Goal: Task Accomplishment & Management: Complete application form

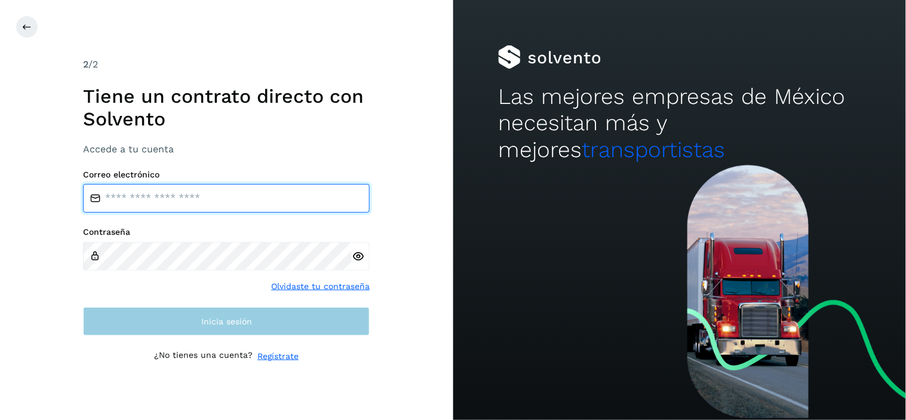
type input "**********"
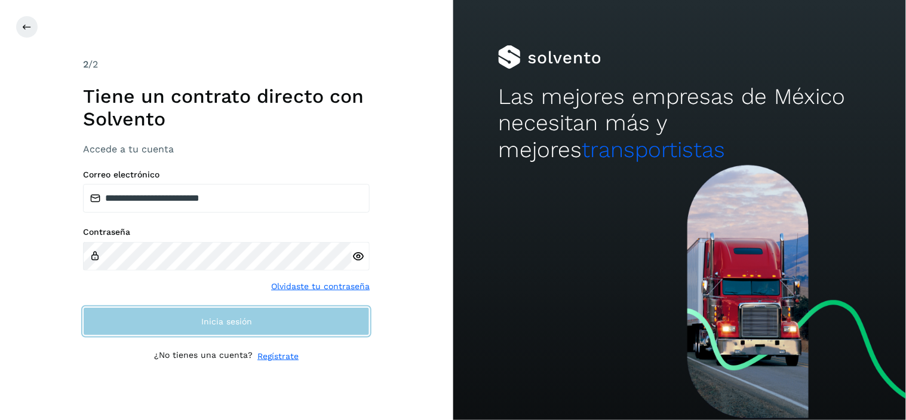
click at [348, 327] on button "Inicia sesión" at bounding box center [226, 321] width 287 height 29
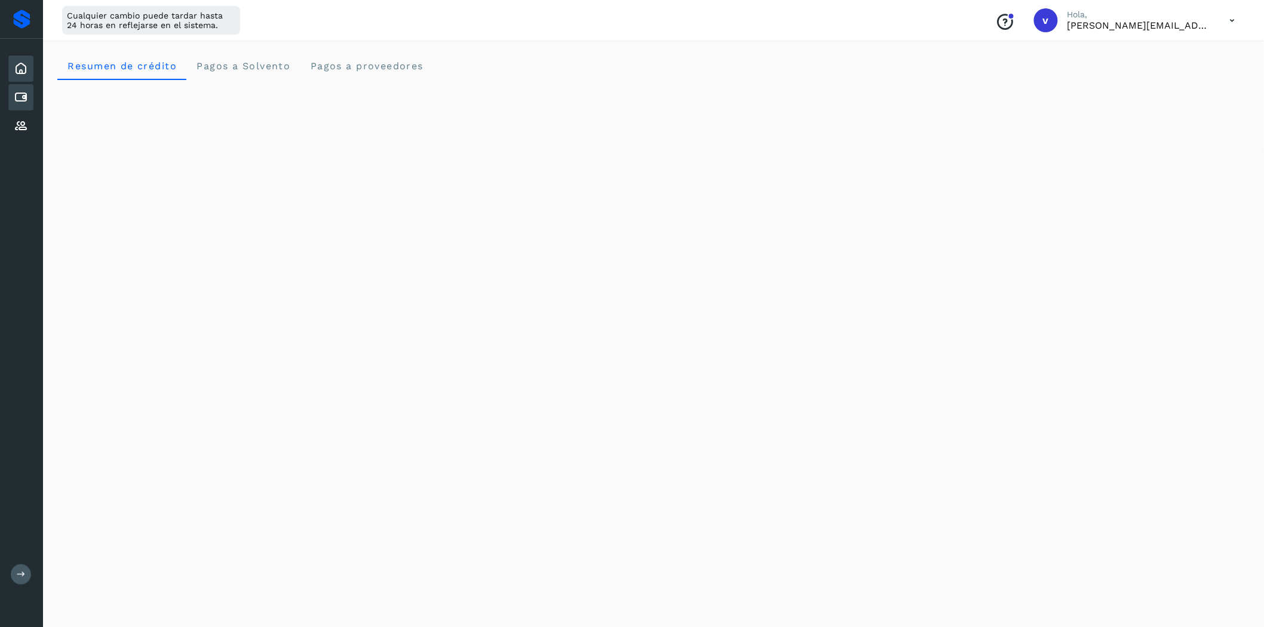
click at [27, 100] on icon at bounding box center [21, 97] width 14 height 14
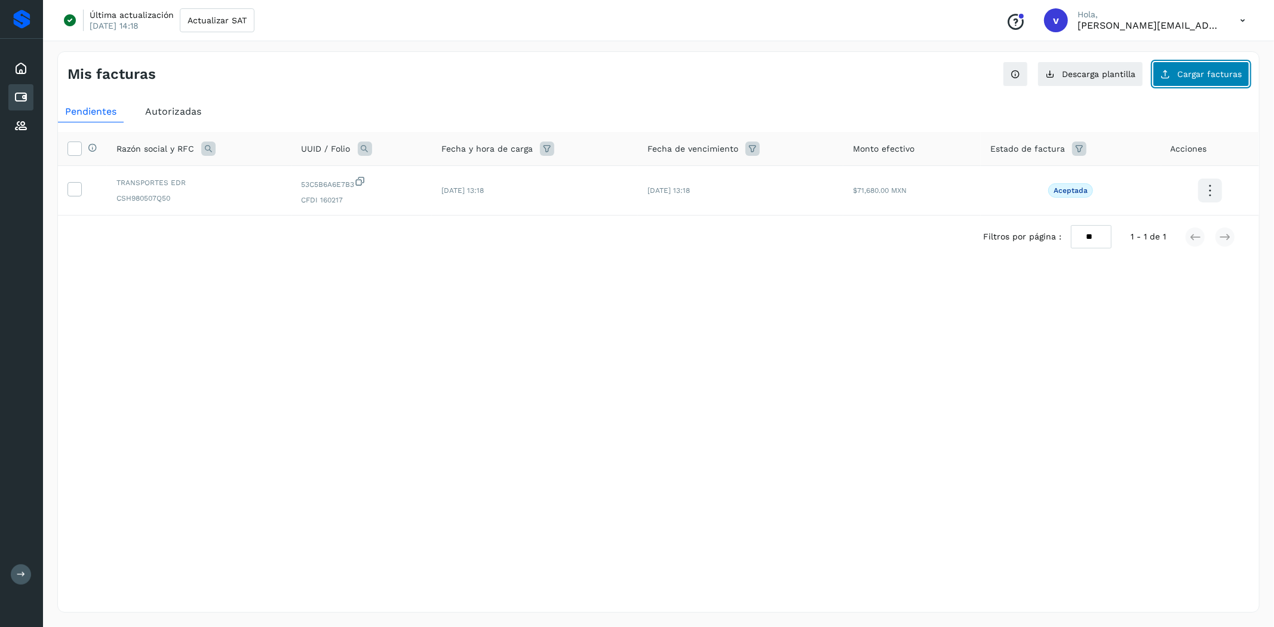
click at [906, 74] on span "Cargar facturas" at bounding box center [1210, 74] width 65 height 8
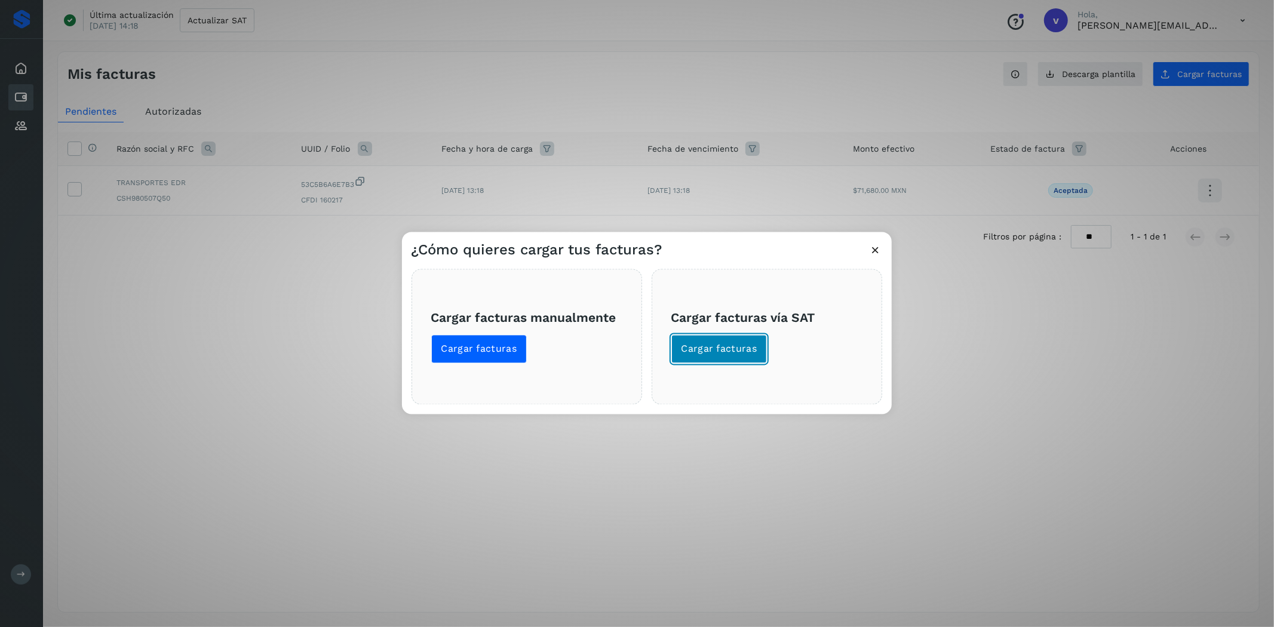
click at [750, 350] on span "Cargar facturas" at bounding box center [720, 349] width 76 height 13
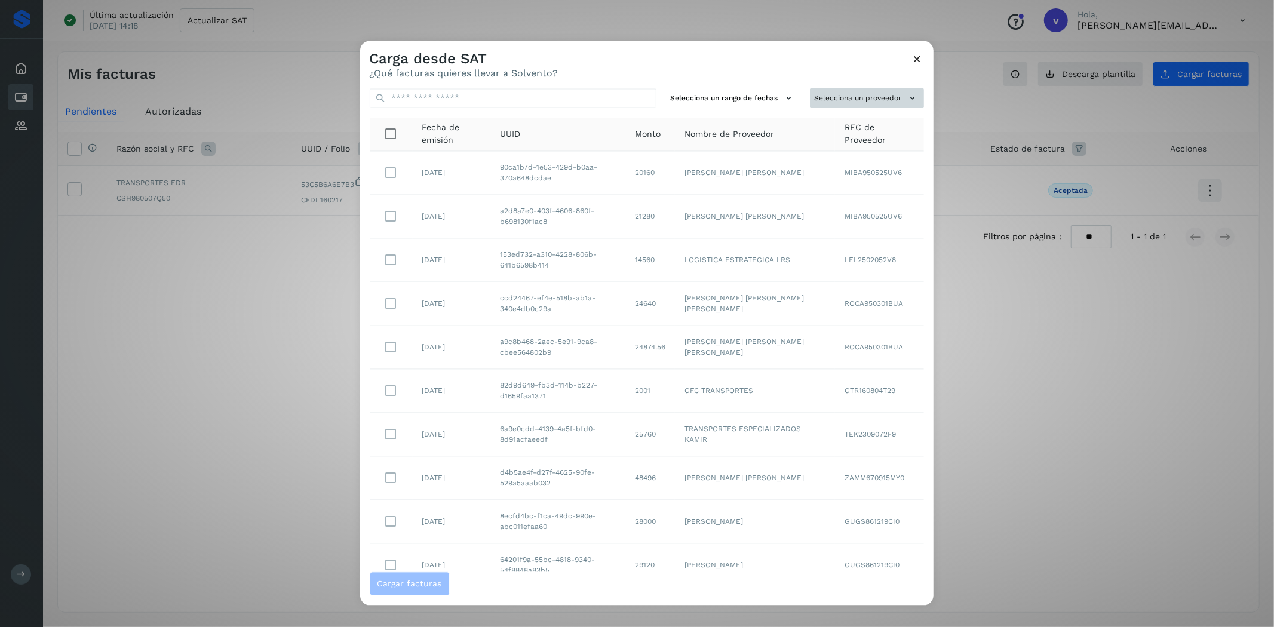
click at [851, 96] on button "Selecciona un proveedor" at bounding box center [867, 99] width 114 height 20
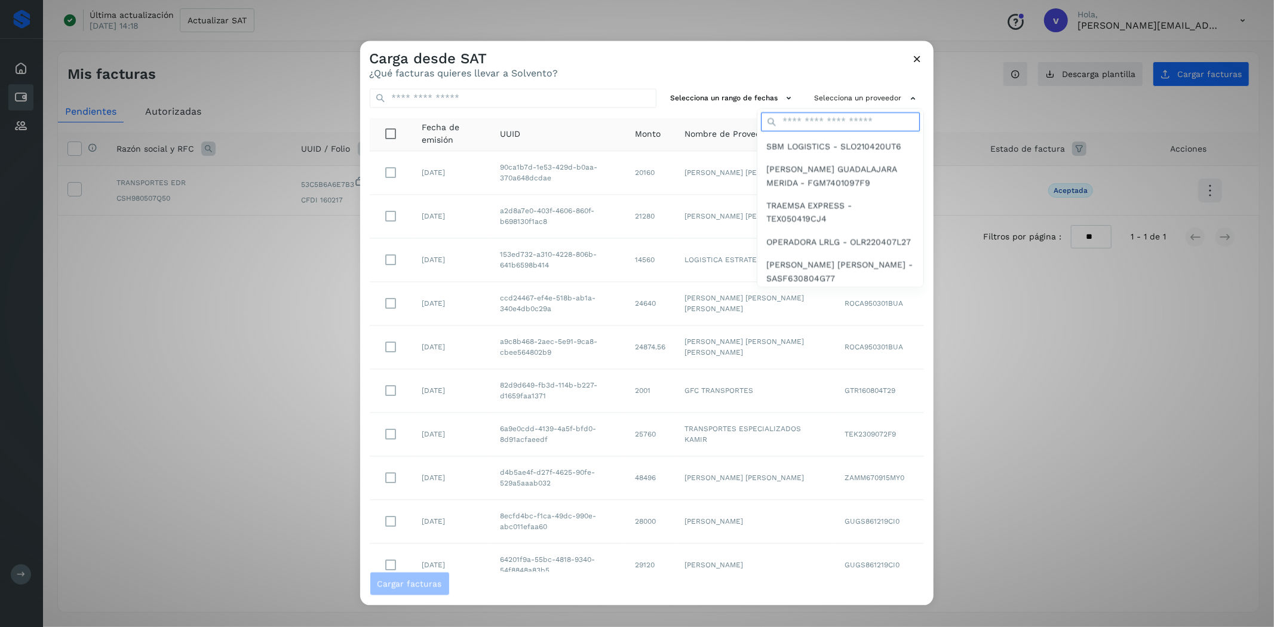
click at [862, 127] on input "text" at bounding box center [840, 121] width 159 height 19
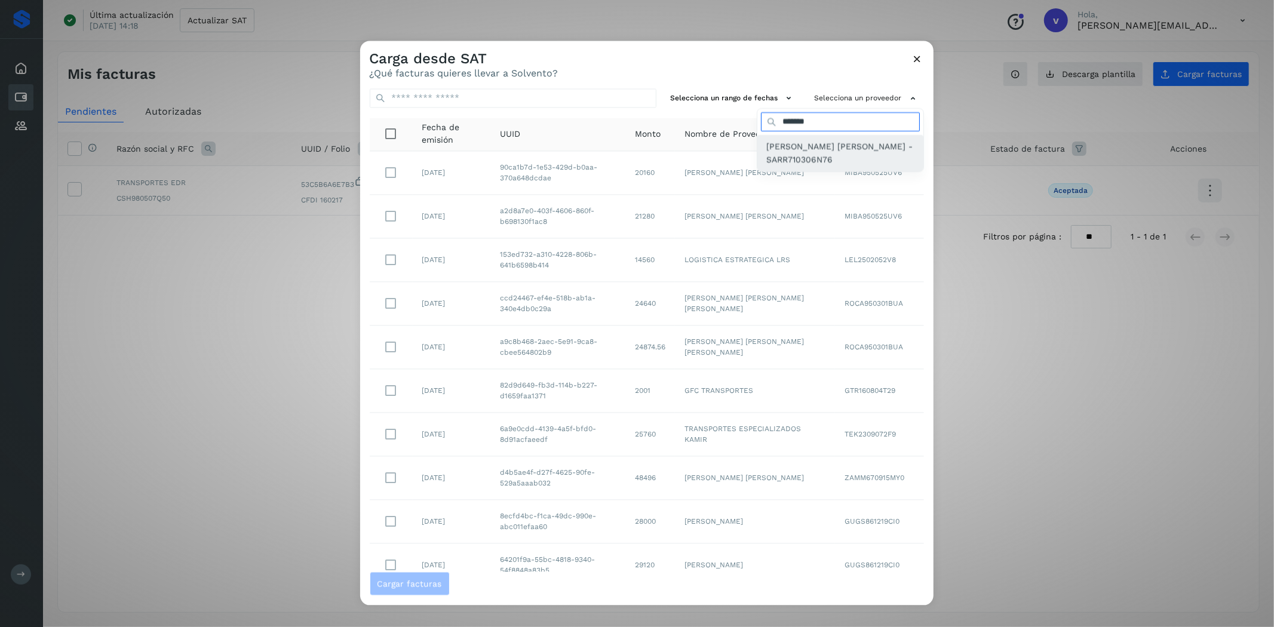
type input "*******"
click at [789, 151] on span "[PERSON_NAME] [PERSON_NAME] - SARR710306N76" at bounding box center [840, 153] width 147 height 27
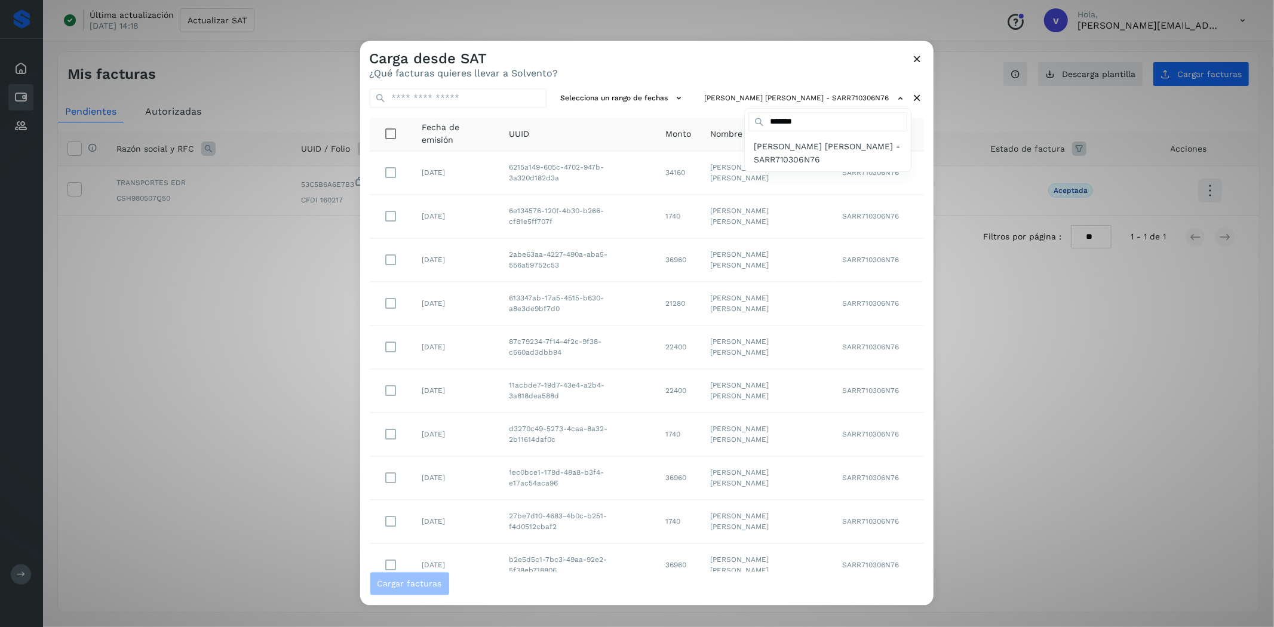
click at [711, 67] on div at bounding box center [997, 354] width 1274 height 627
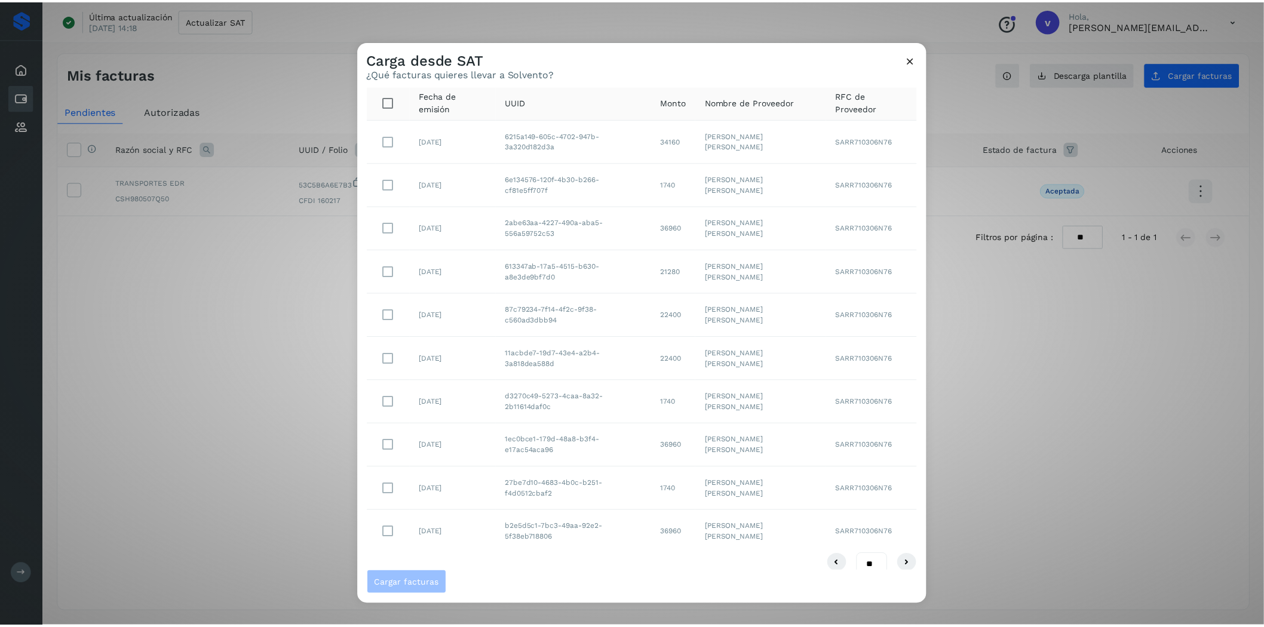
scroll to position [48, 0]
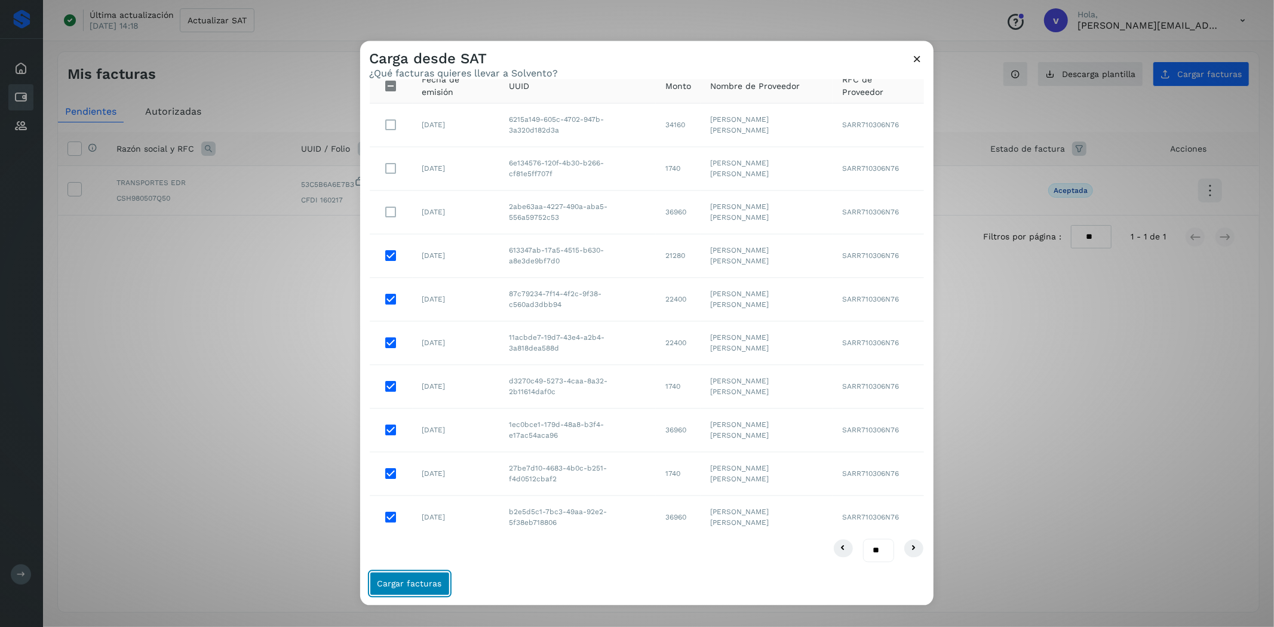
click at [425, 419] on button "Cargar facturas" at bounding box center [410, 584] width 80 height 24
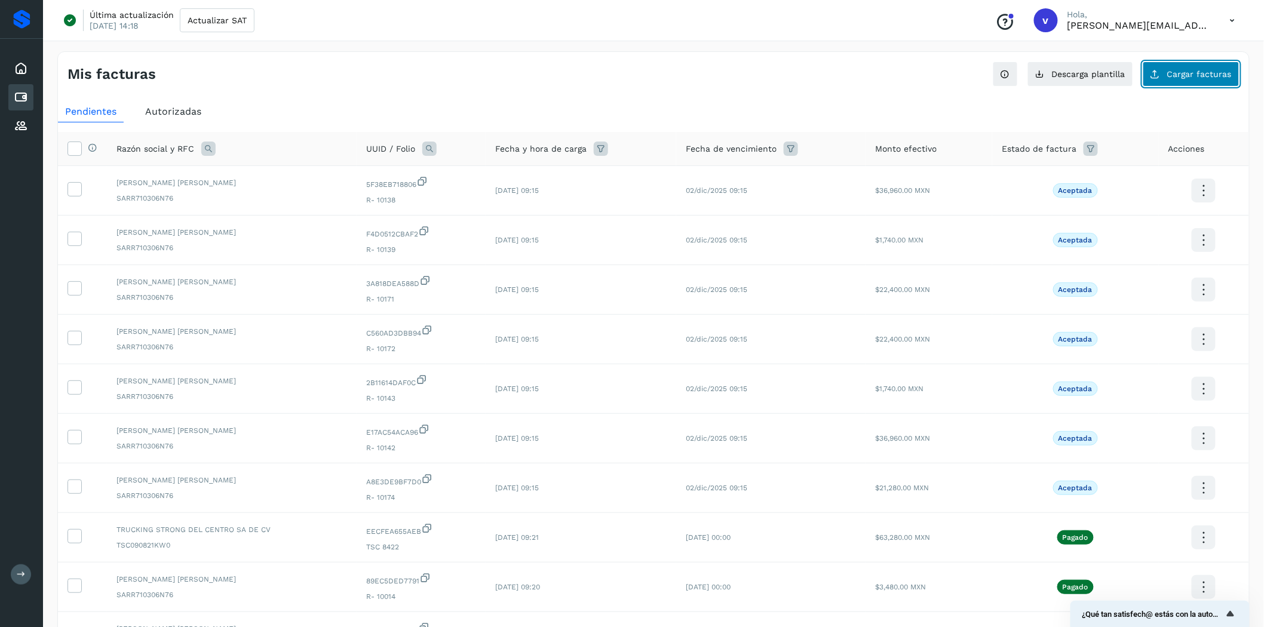
click at [906, 79] on button "Cargar facturas" at bounding box center [1191, 74] width 97 height 25
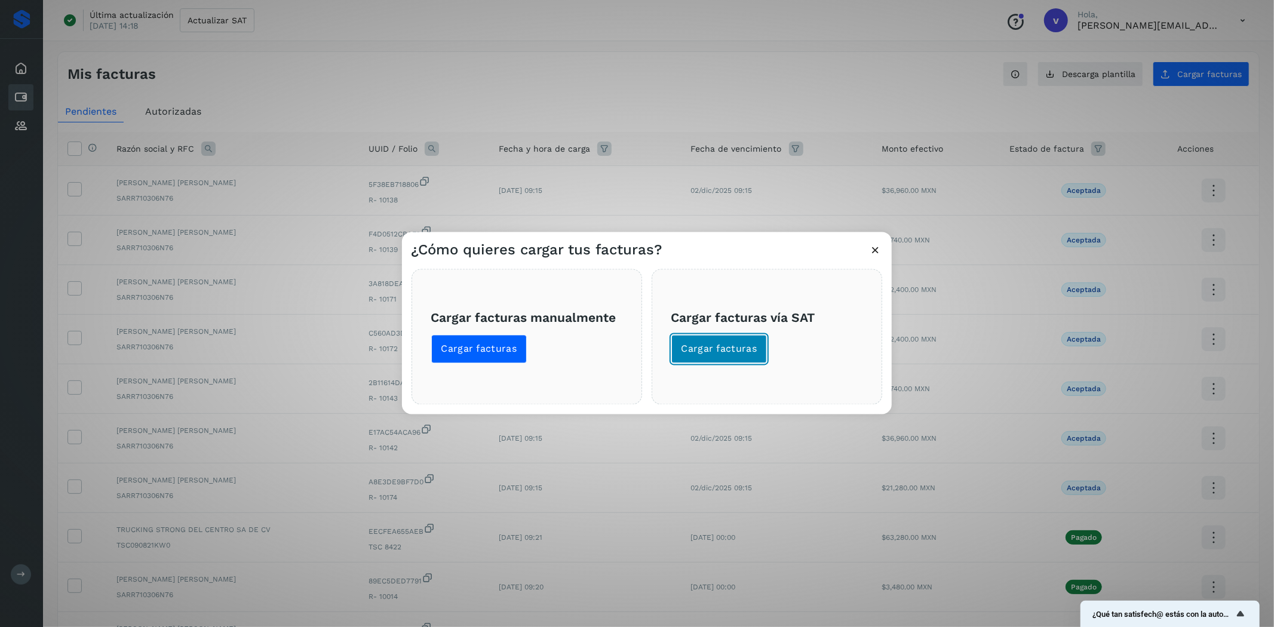
click at [759, 350] on button "Cargar facturas" at bounding box center [720, 349] width 96 height 29
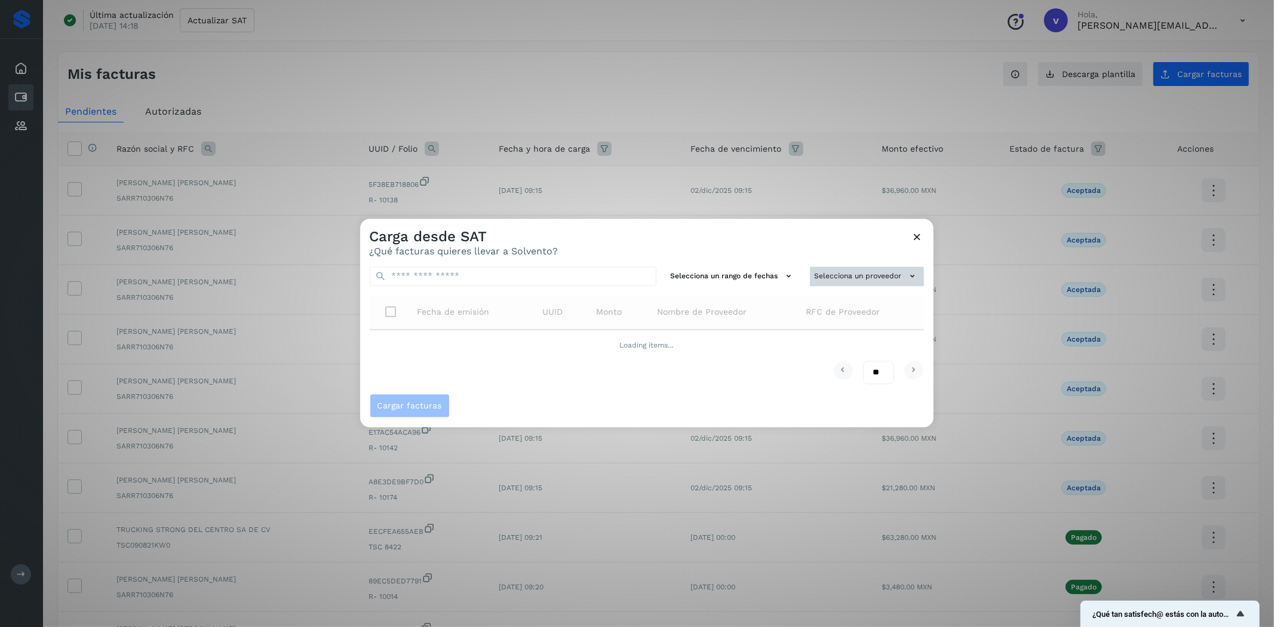
click at [836, 283] on button "Selecciona un proveedor" at bounding box center [867, 277] width 114 height 20
click at [838, 305] on input "text" at bounding box center [847, 299] width 146 height 19
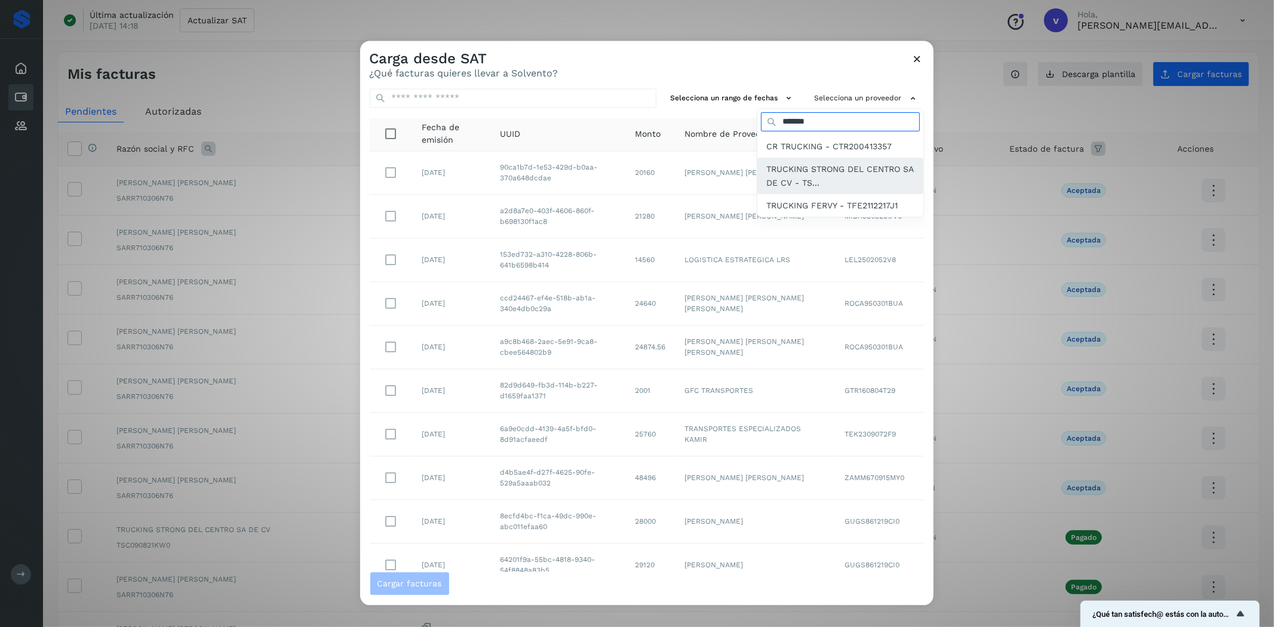
type input "*******"
click at [793, 176] on span "TRUCKING STRONG DEL CENTRO SA DE CV - TS..." at bounding box center [840, 176] width 147 height 27
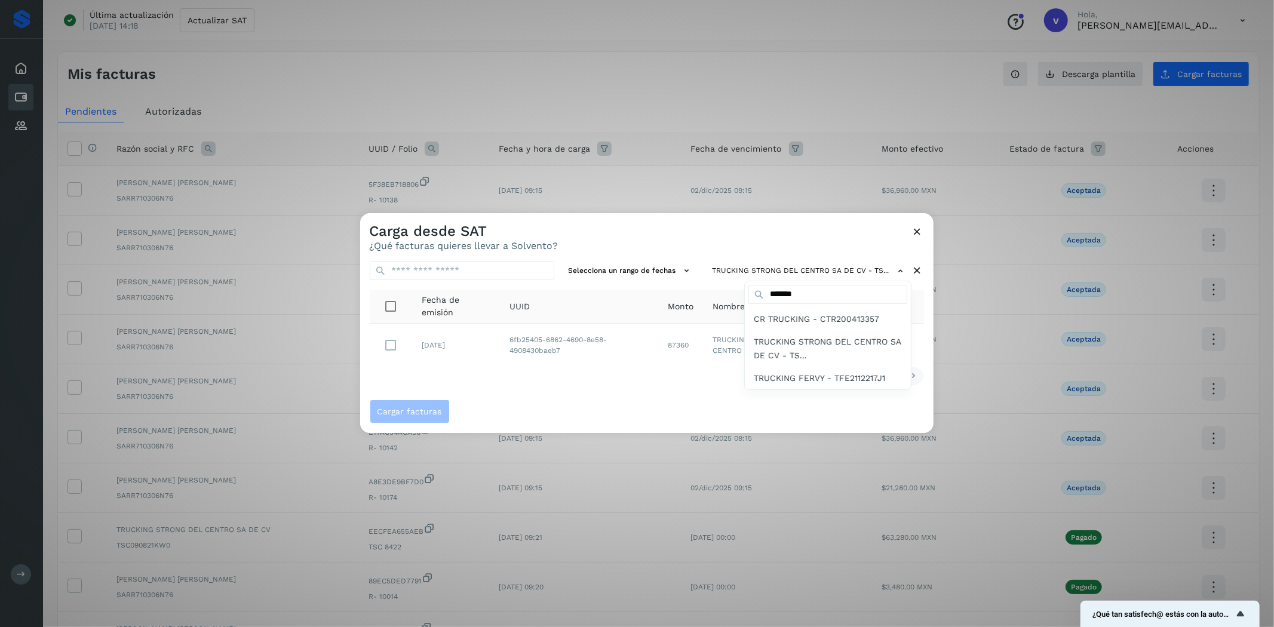
click at [602, 419] on div at bounding box center [997, 526] width 1274 height 627
click at [430, 413] on span "Cargar facturas" at bounding box center [410, 411] width 65 height 8
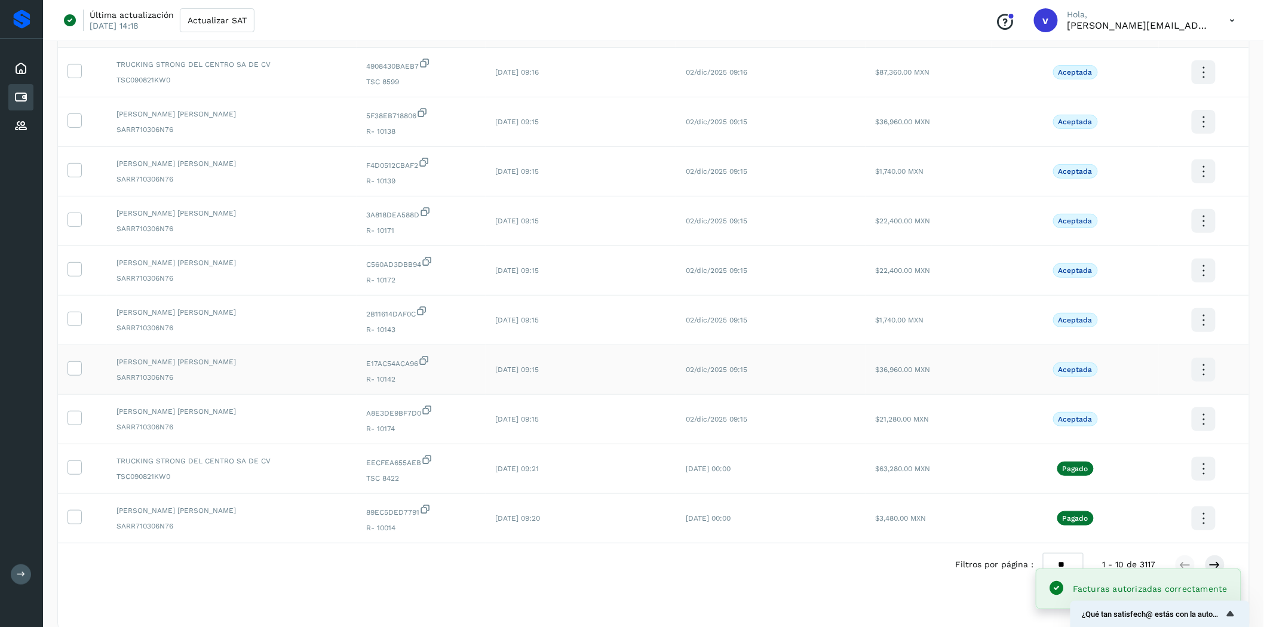
scroll to position [133, 0]
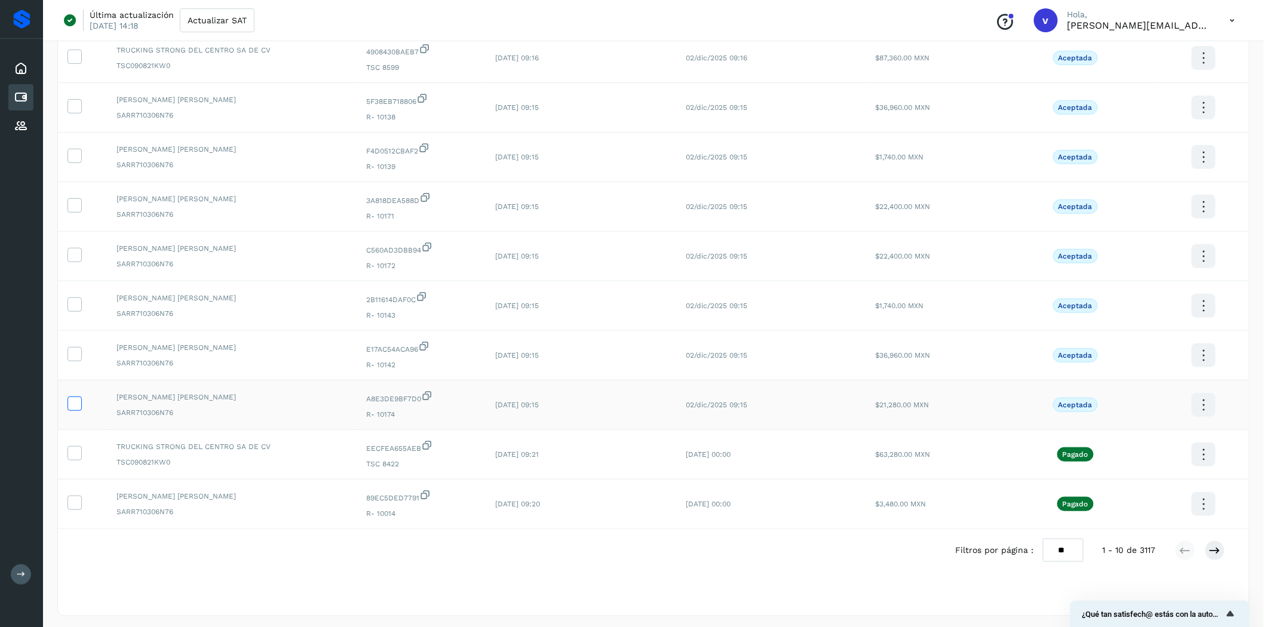
click at [73, 409] on icon at bounding box center [74, 403] width 13 height 13
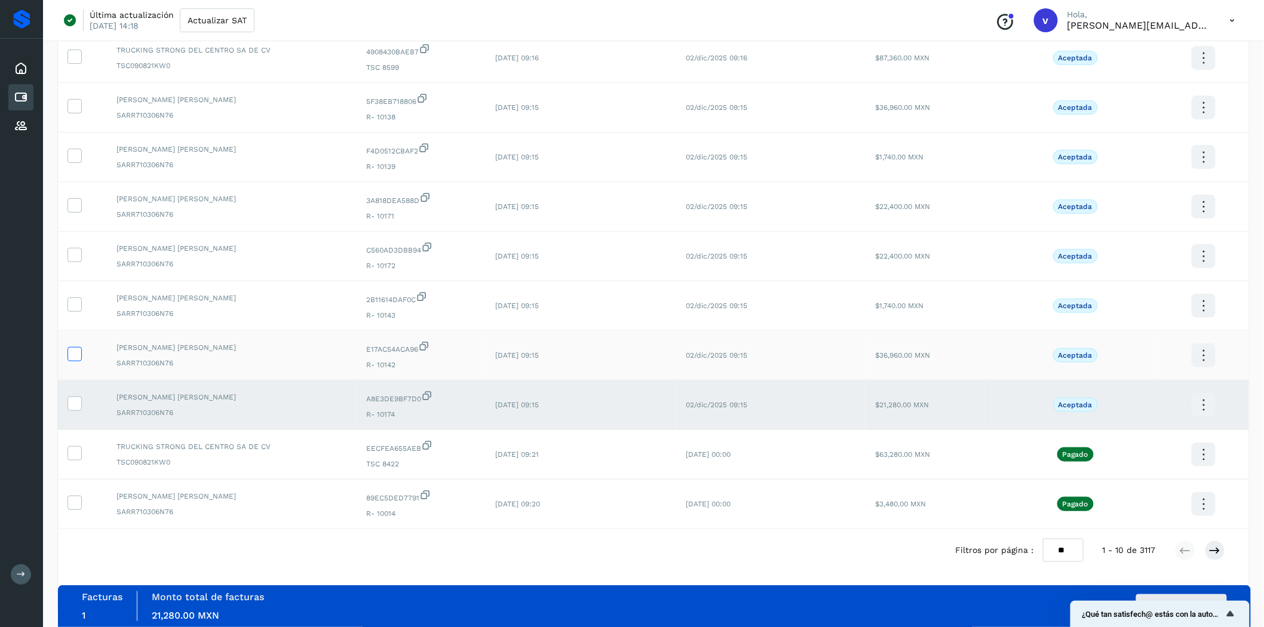
click at [76, 349] on icon at bounding box center [74, 353] width 13 height 13
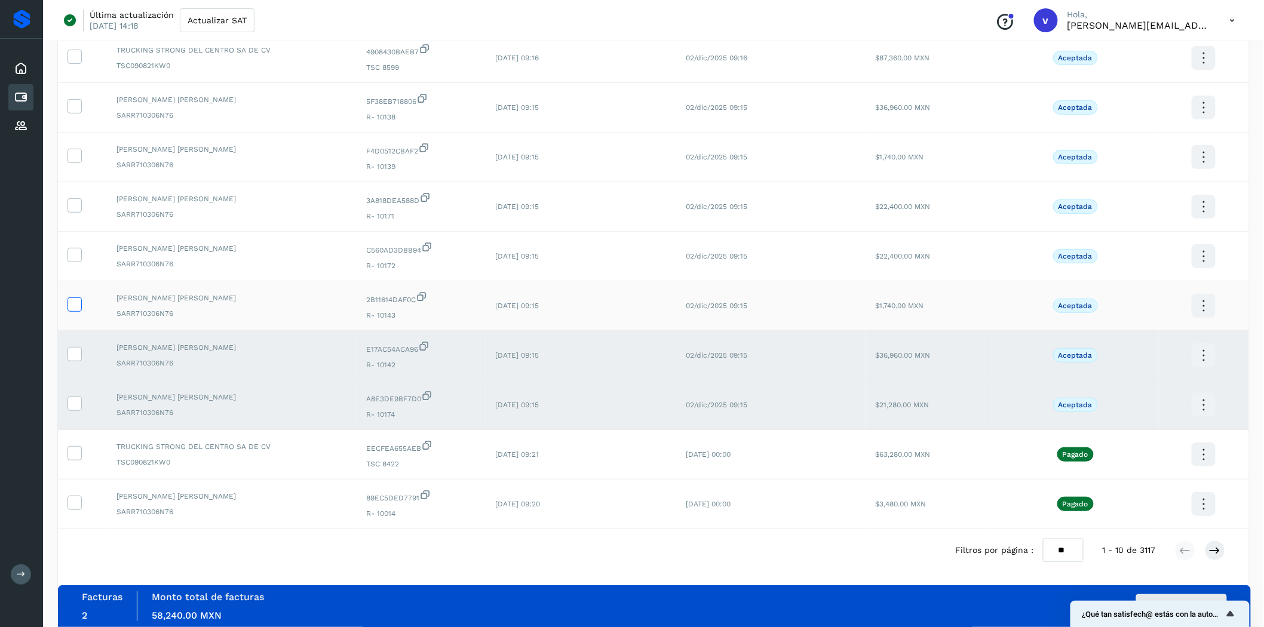
click at [75, 308] on icon at bounding box center [74, 304] width 13 height 13
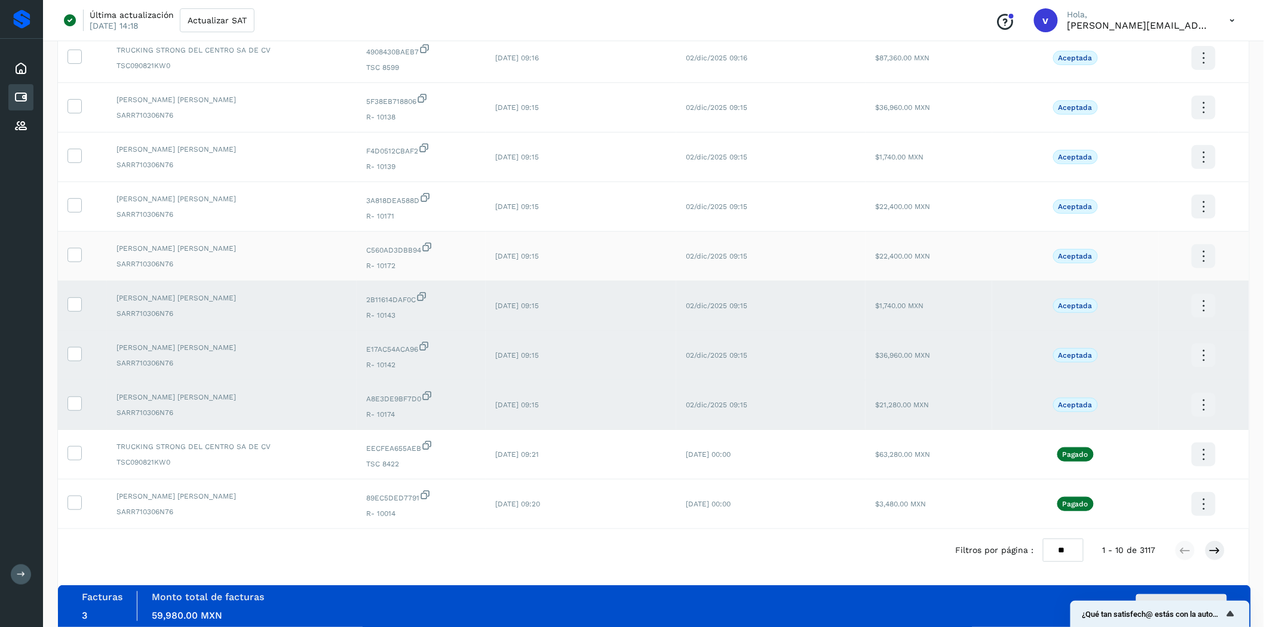
click at [76, 265] on td at bounding box center [82, 257] width 49 height 50
click at [81, 208] on td at bounding box center [82, 207] width 49 height 50
click at [76, 211] on icon at bounding box center [74, 204] width 13 height 13
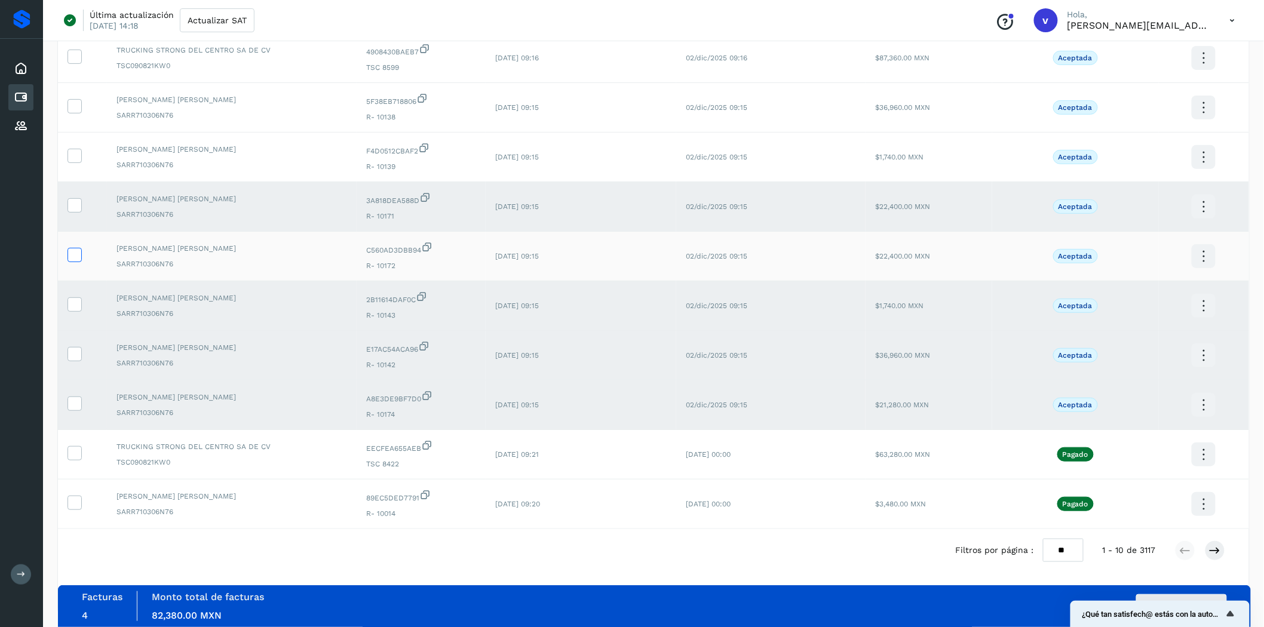
click at [74, 260] on icon at bounding box center [74, 254] width 13 height 13
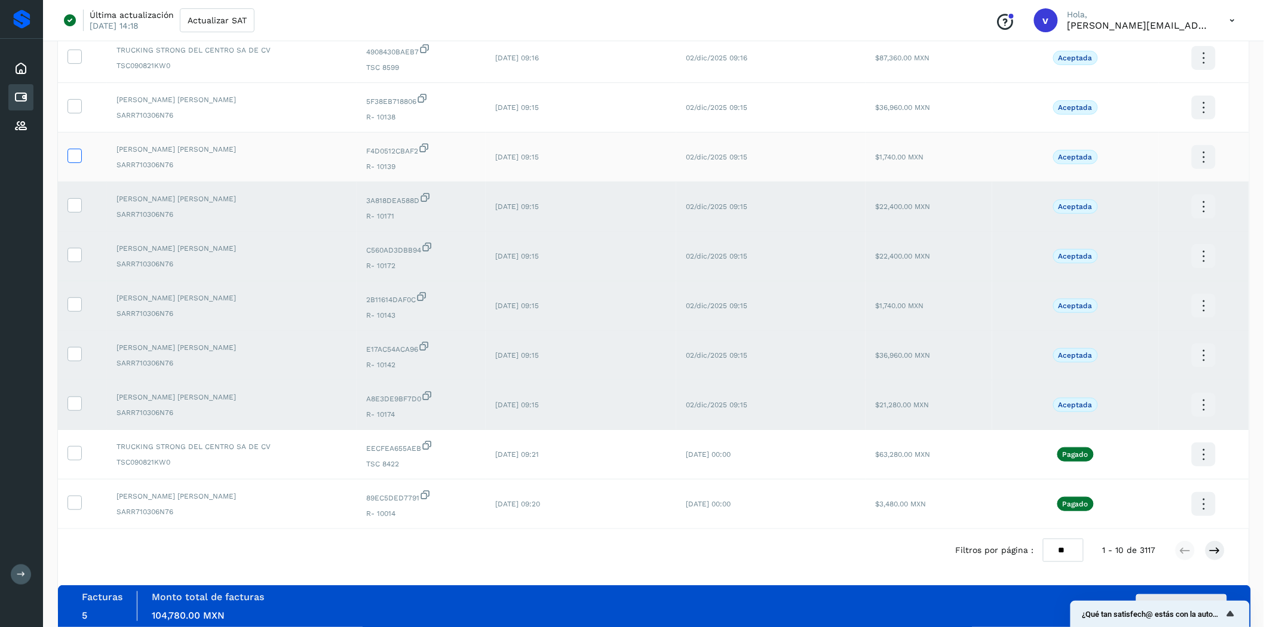
click at [76, 154] on icon at bounding box center [74, 155] width 13 height 13
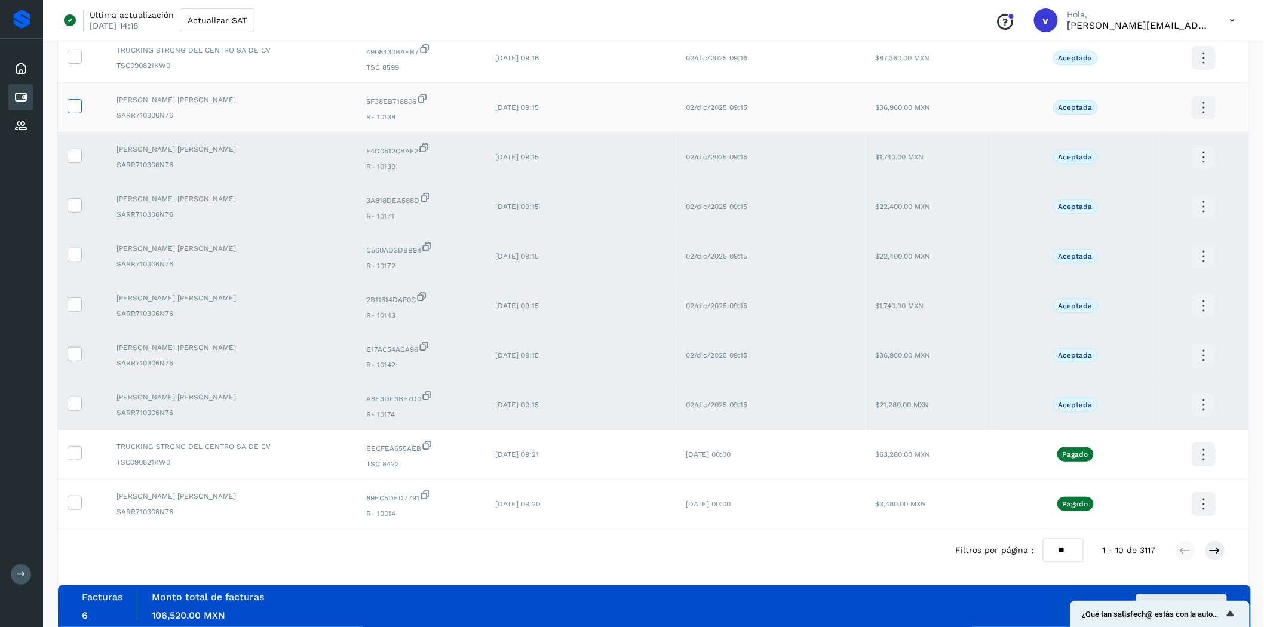
click at [75, 103] on icon at bounding box center [74, 105] width 13 height 13
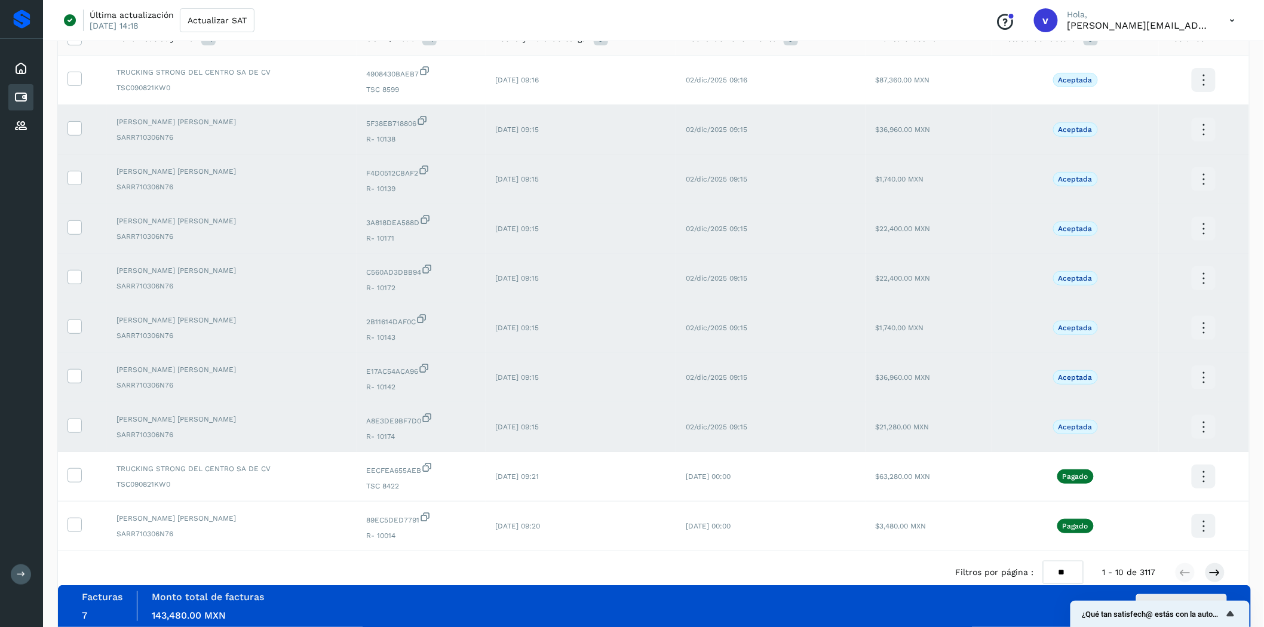
scroll to position [0, 0]
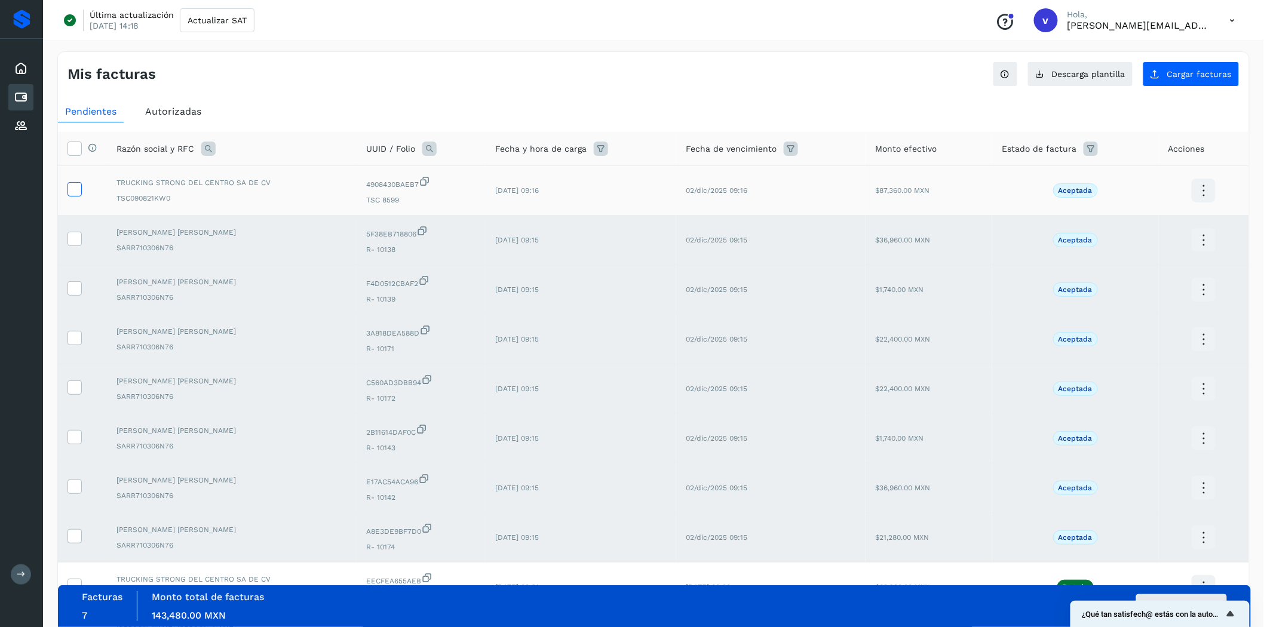
click at [79, 189] on icon at bounding box center [74, 188] width 13 height 13
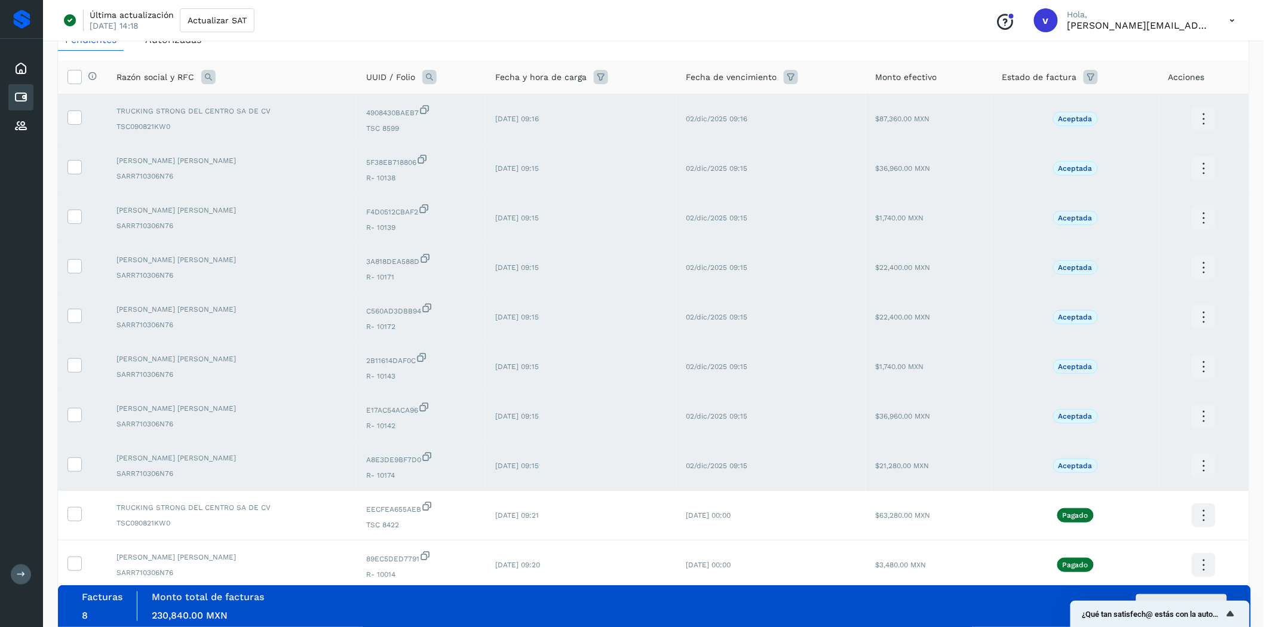
scroll to position [140, 0]
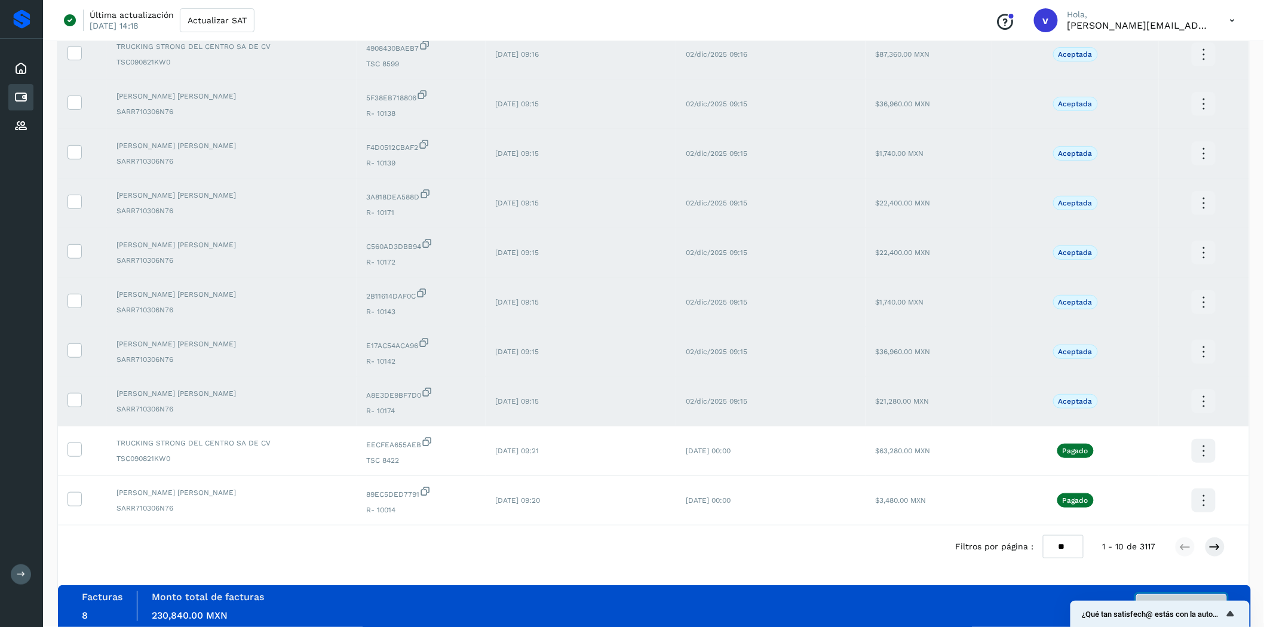
click at [906, 419] on button "Autorizar facturas" at bounding box center [1181, 606] width 91 height 24
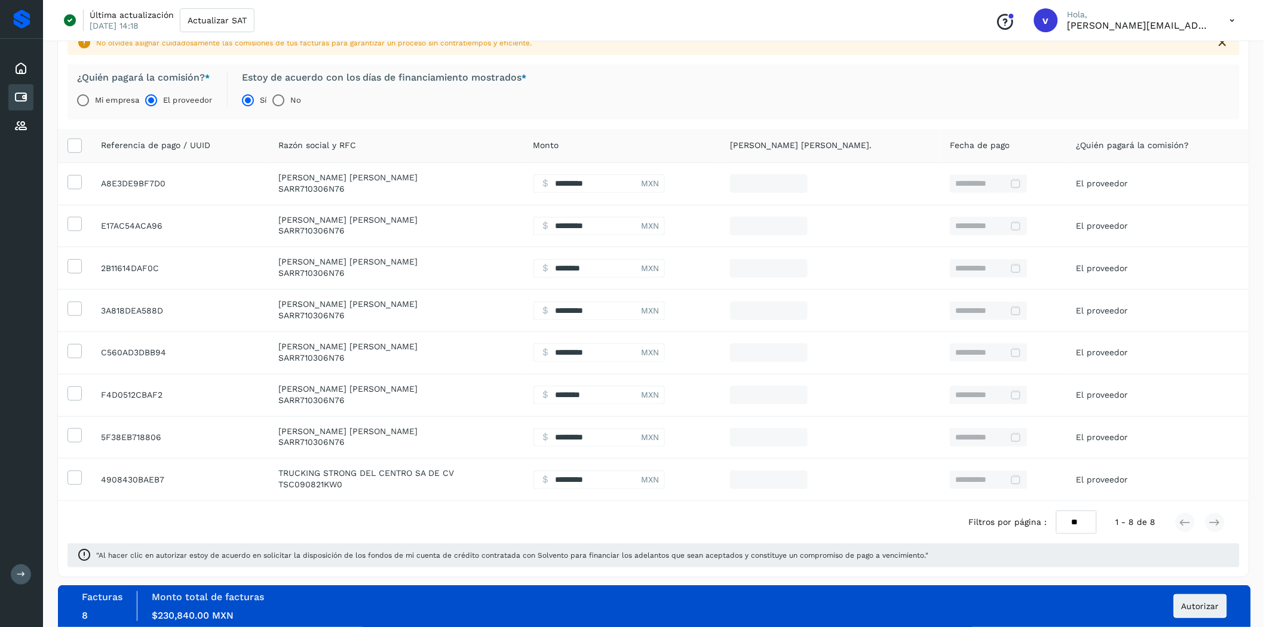
scroll to position [94, 0]
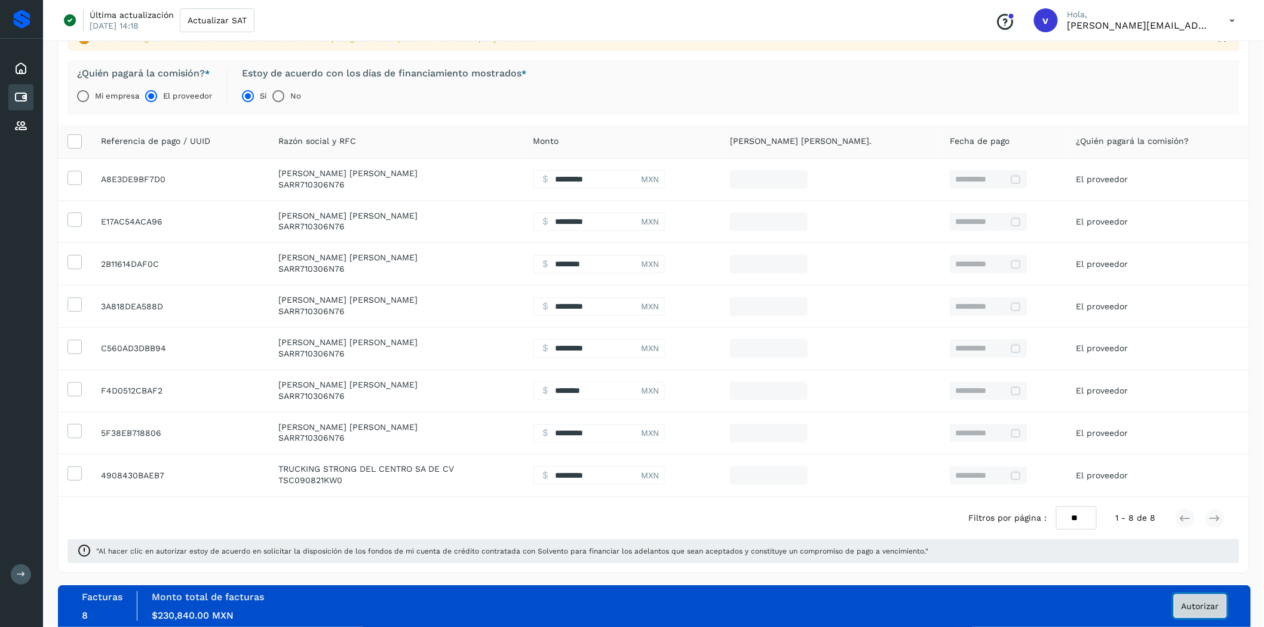
click at [906, 419] on button "Autorizar" at bounding box center [1200, 606] width 53 height 24
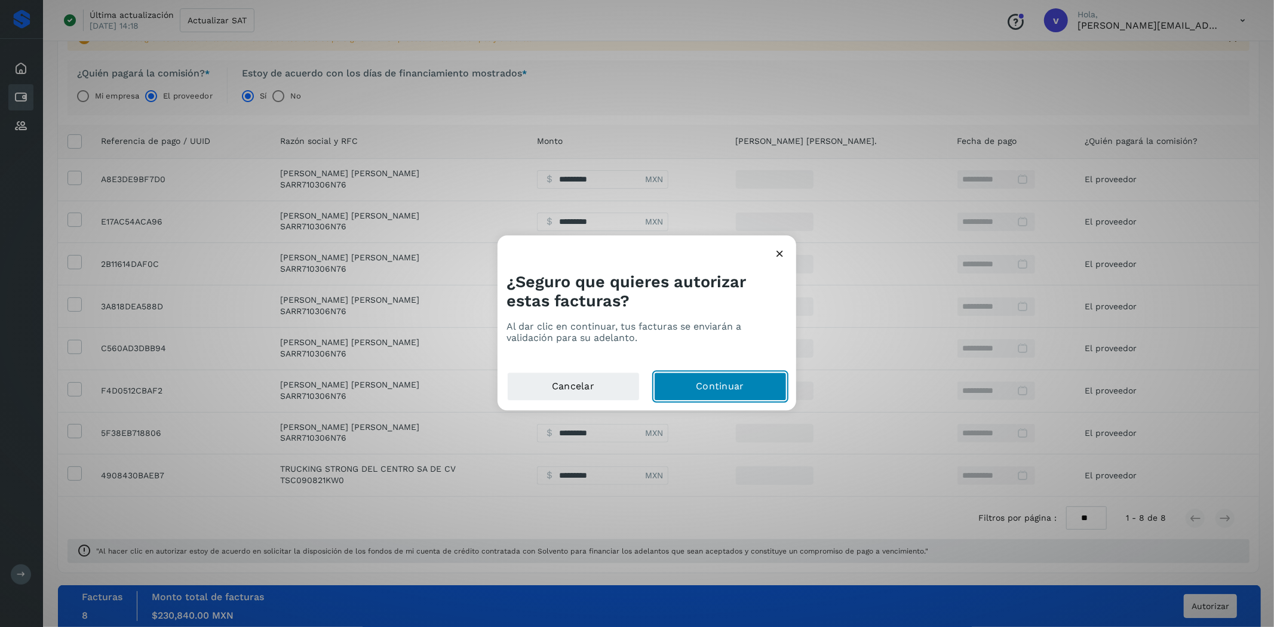
click at [696, 395] on button "Continuar" at bounding box center [720, 387] width 133 height 29
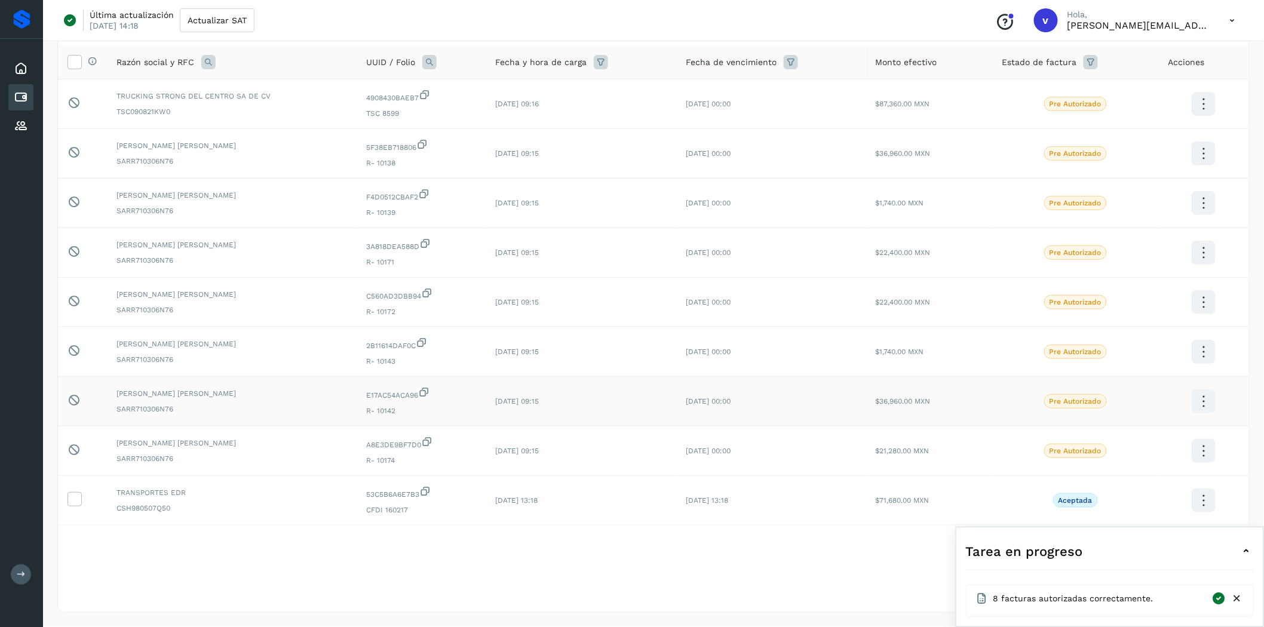
scroll to position [91, 0]
click at [906, 419] on icon at bounding box center [1247, 551] width 14 height 14
click at [906, 419] on icon at bounding box center [1247, 610] width 14 height 14
click at [906, 419] on icon at bounding box center [1247, 551] width 14 height 14
click at [473, 21] on div "Última actualización [DATE] 14:18 Actualizar SAT Conoce nuestros beneficios v […" at bounding box center [653, 20] width 1221 height 41
